Goal: Find specific fact: Find specific fact

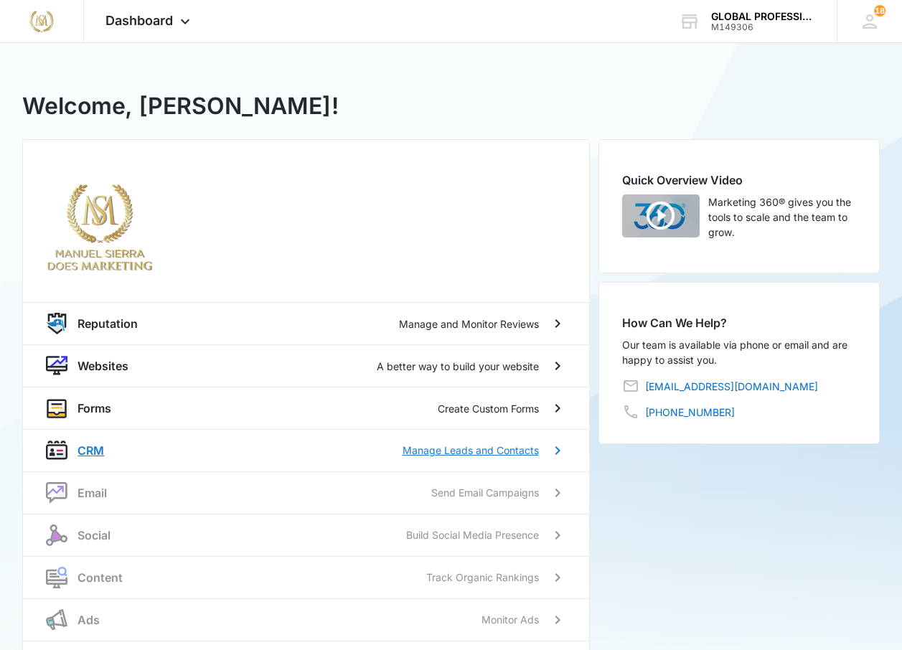
click at [471, 442] on div "CRM Manage Leads and Contacts" at bounding box center [307, 450] width 460 height 17
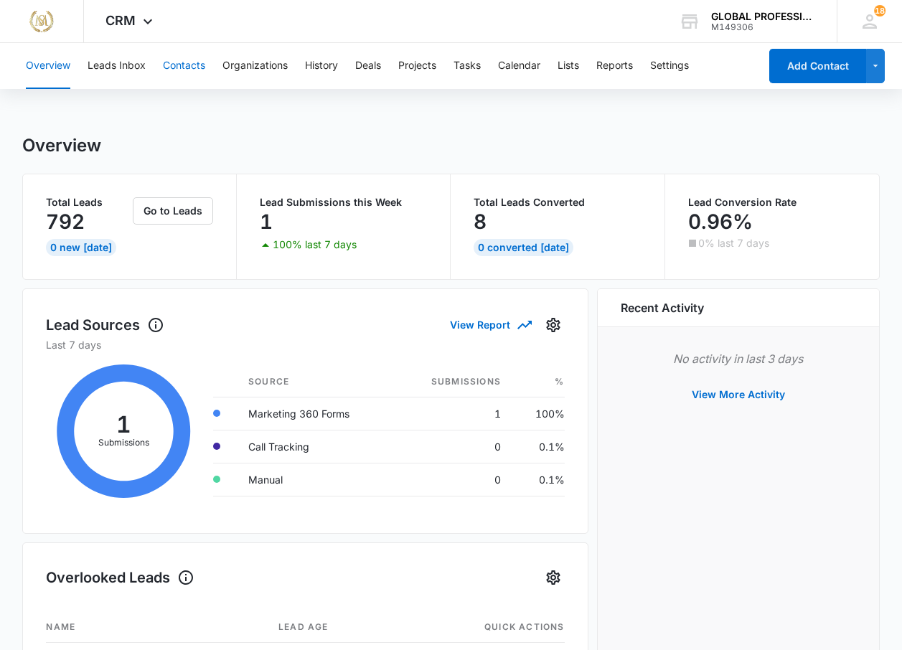
click at [182, 72] on button "Contacts" at bounding box center [184, 66] width 42 height 46
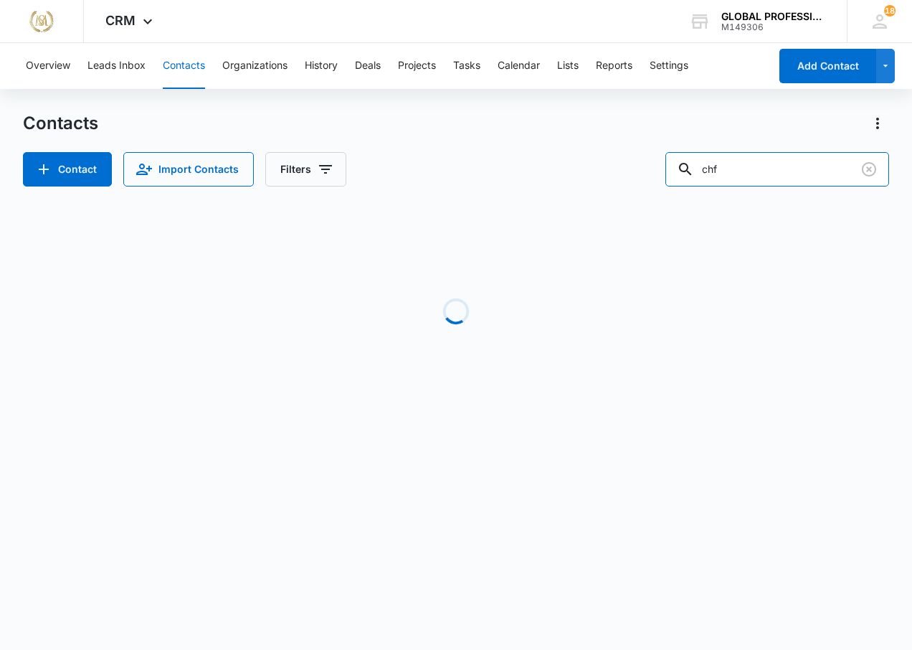
drag, startPoint x: 762, startPoint y: 171, endPoint x: 533, endPoint y: 171, distance: 229.5
click at [533, 171] on div "Contact Import Contacts Filters chf" at bounding box center [456, 169] width 866 height 34
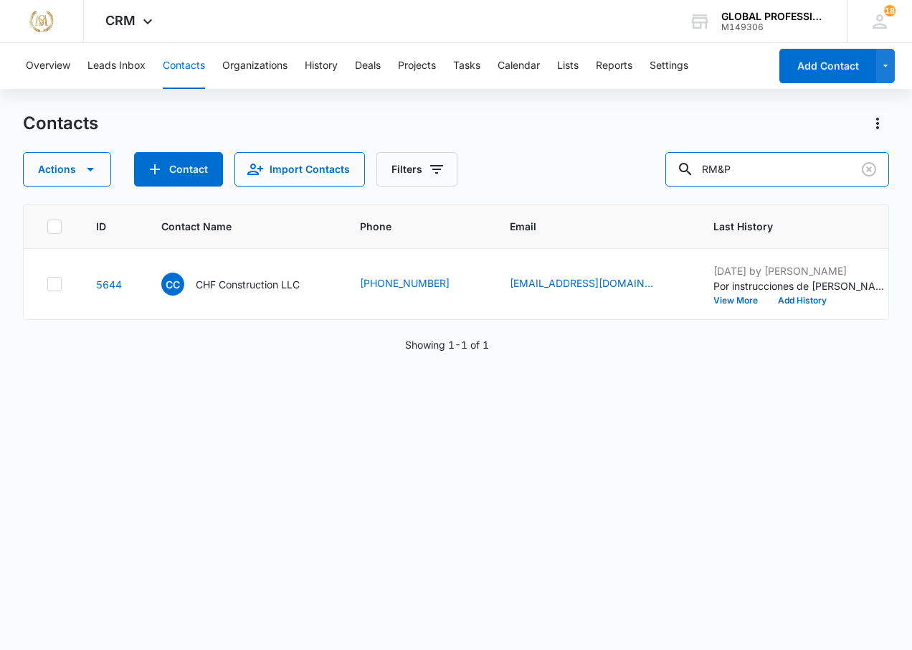
type input "RM&P"
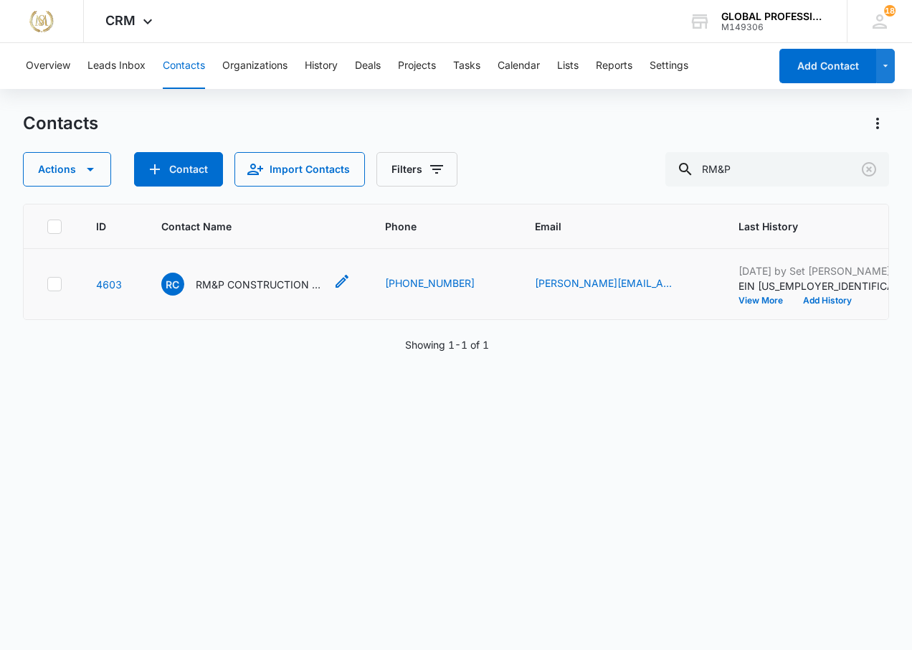
click at [260, 292] on p "RM&P CONSTRUCTION LLC" at bounding box center [260, 284] width 129 height 15
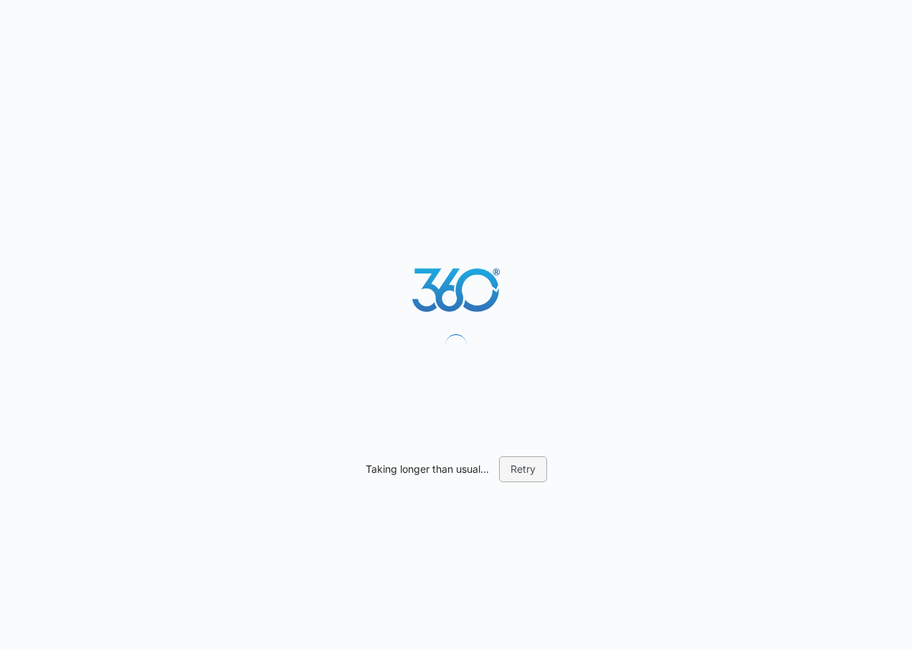
click at [511, 468] on button "Retry" at bounding box center [523, 469] width 48 height 26
click at [513, 481] on button "Retry" at bounding box center [523, 469] width 48 height 26
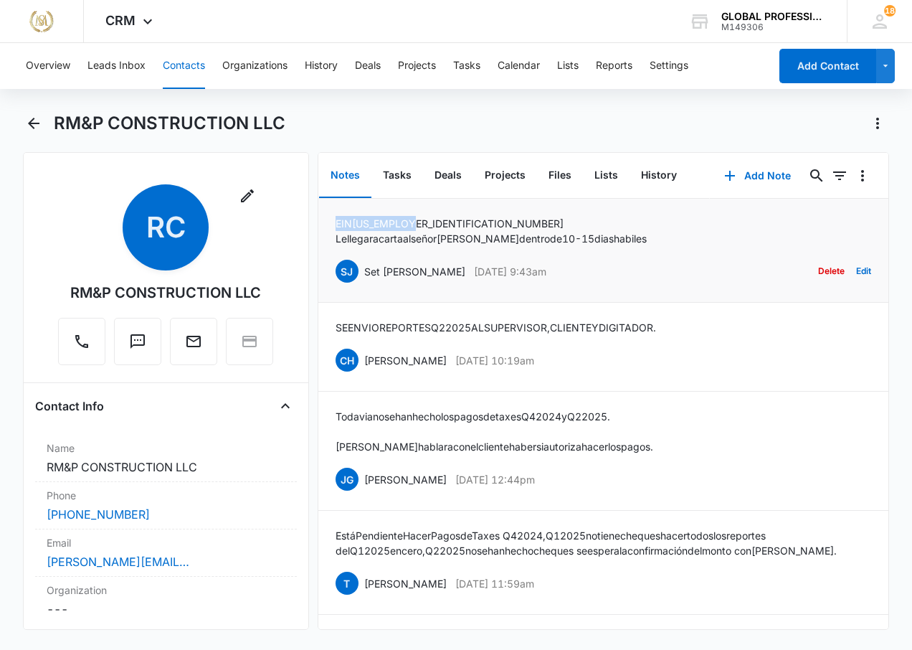
drag, startPoint x: 338, startPoint y: 221, endPoint x: 419, endPoint y: 217, distance: 81.1
click at [419, 217] on p "EIN 80-0991227" at bounding box center [491, 223] width 311 height 15
copy p "EIN 80-0991227"
